Goal: Task Accomplishment & Management: Use online tool/utility

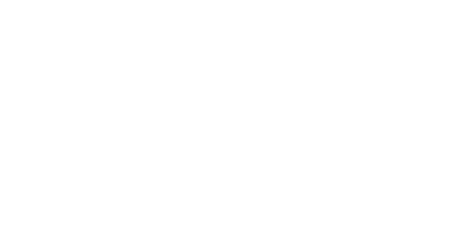
type input "agoo25"
